Goal: Task Accomplishment & Management: Use online tool/utility

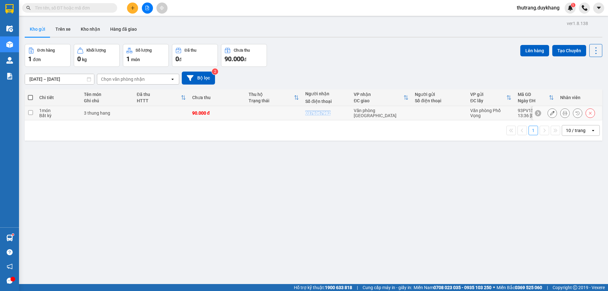
copy div "0376367982"
click at [31, 112] on input "checkbox" at bounding box center [30, 112] width 5 height 5
checkbox input "true"
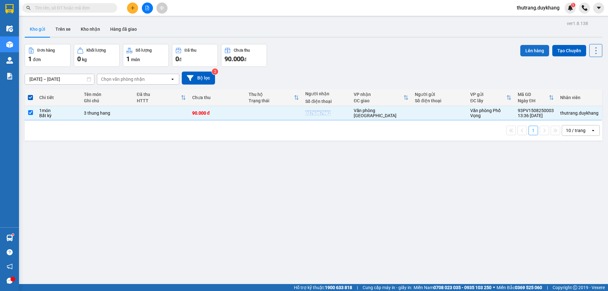
click at [524, 54] on button "Lên hàng" at bounding box center [535, 50] width 29 height 11
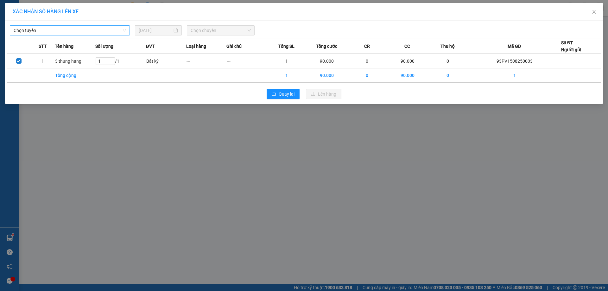
click at [67, 29] on span "Chọn tuyến" at bounding box center [70, 31] width 113 height 10
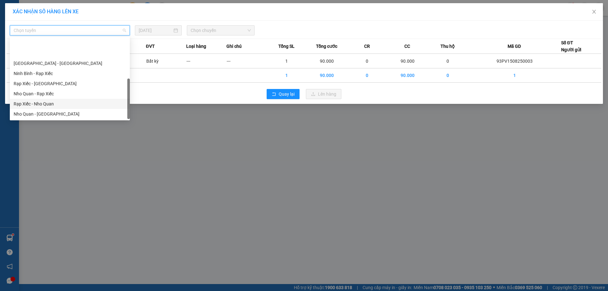
scroll to position [30, 0]
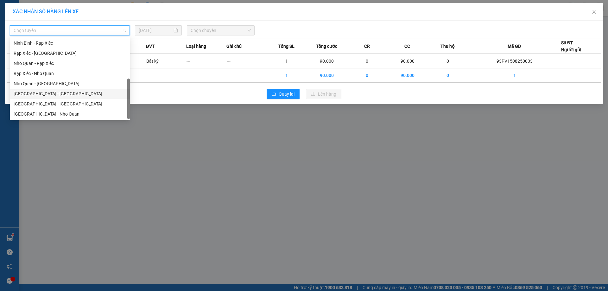
click at [50, 95] on div "[GEOGRAPHIC_DATA] - [GEOGRAPHIC_DATA]" at bounding box center [70, 93] width 113 height 7
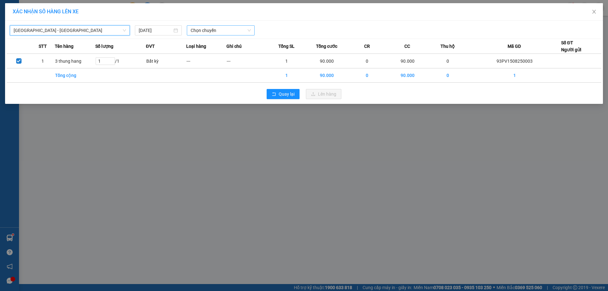
click at [211, 32] on span "Chọn chuyến" at bounding box center [221, 31] width 60 height 10
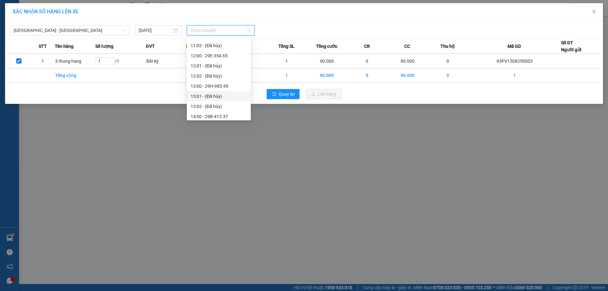
scroll to position [254, 0]
click at [214, 84] on div "15:00 - 29B-414.91" at bounding box center [219, 83] width 56 height 7
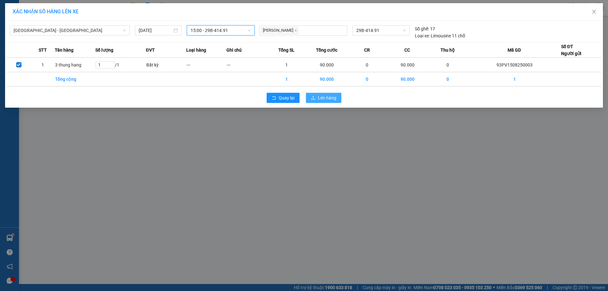
click at [323, 97] on span "Lên hàng" at bounding box center [327, 97] width 18 height 7
